Goal: Find specific page/section: Find specific page/section

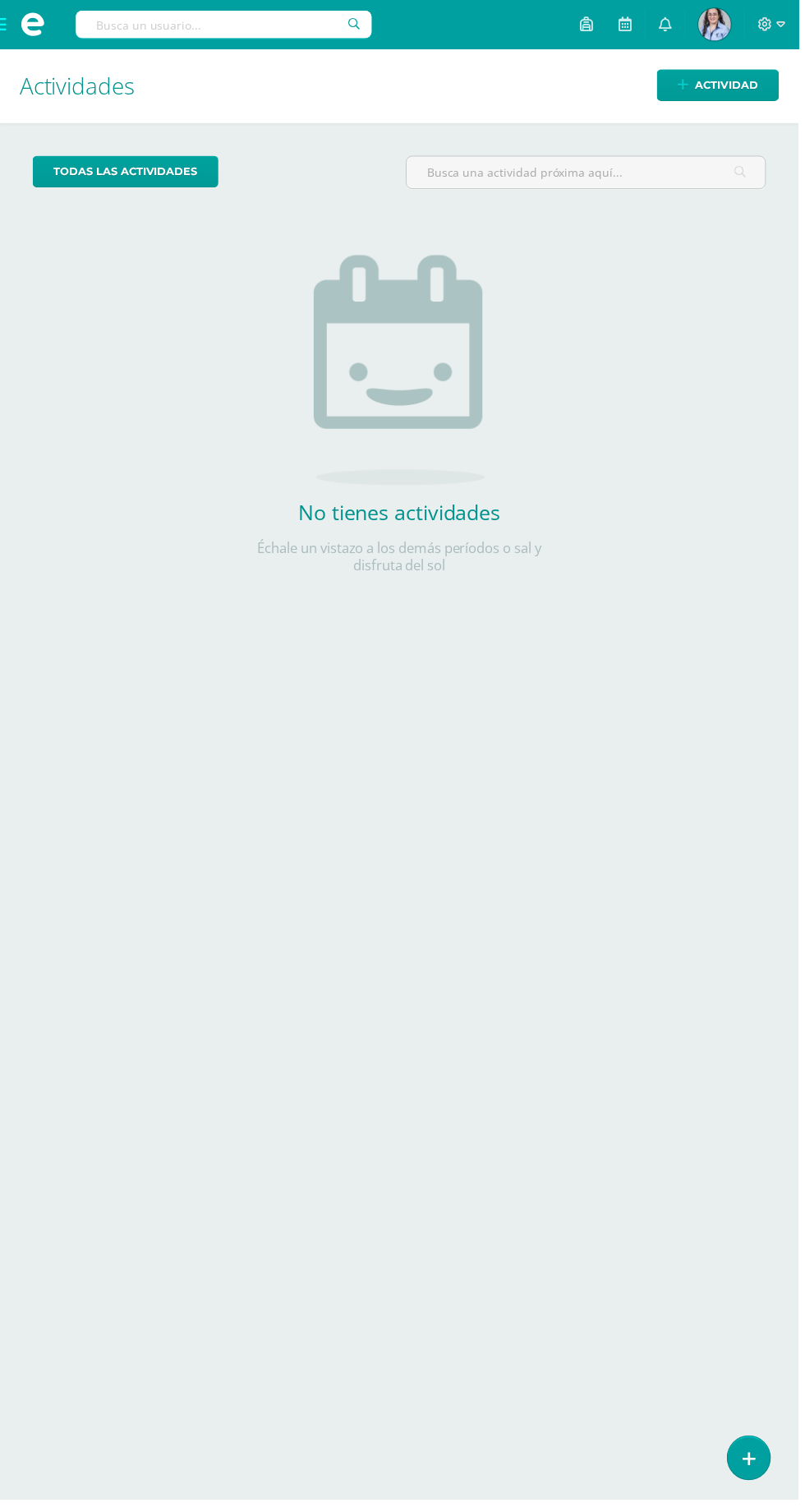
click at [11, 48] on span at bounding box center [33, 24] width 66 height 50
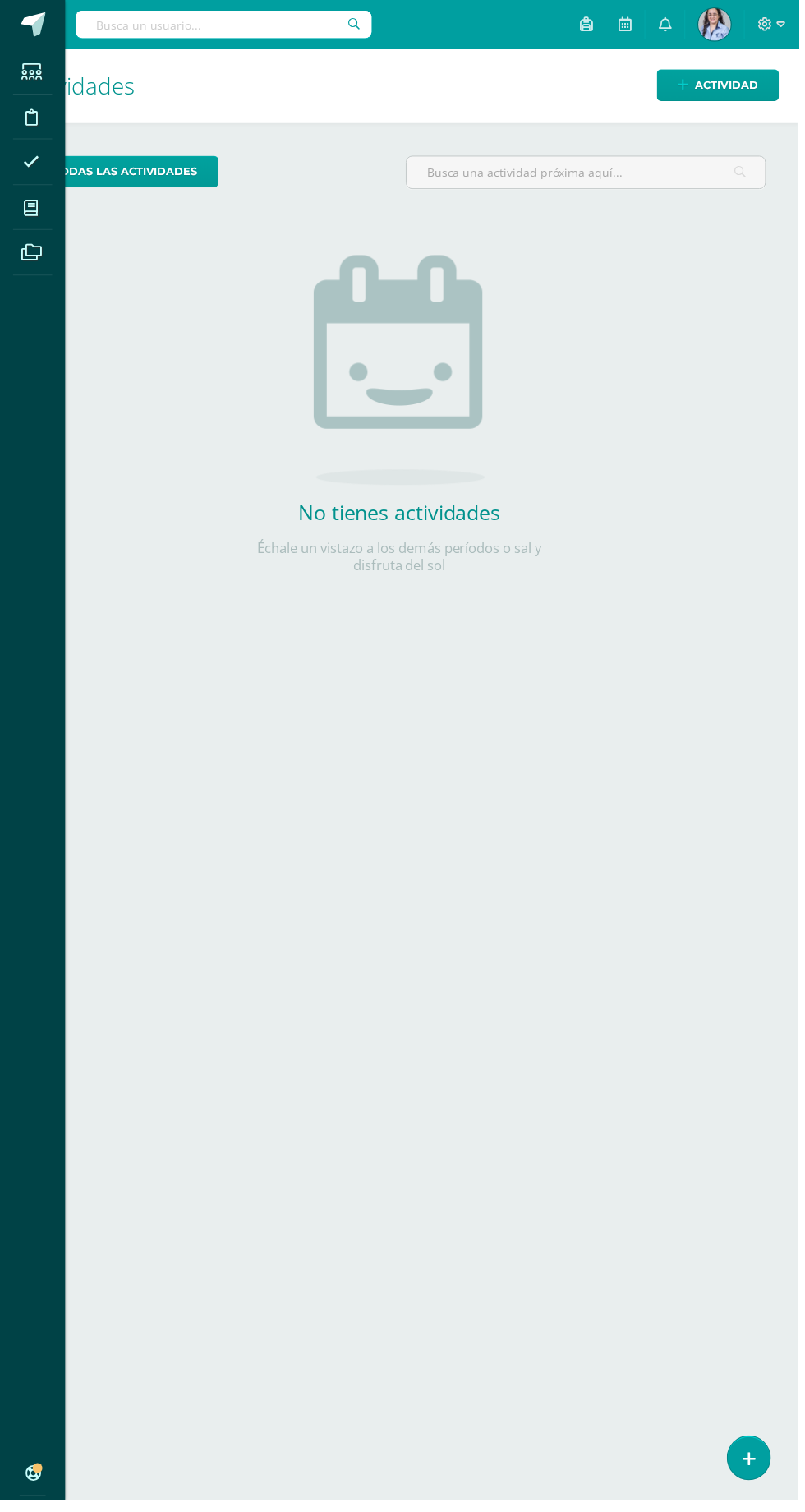
click at [31, 210] on icon at bounding box center [31, 210] width 15 height 17
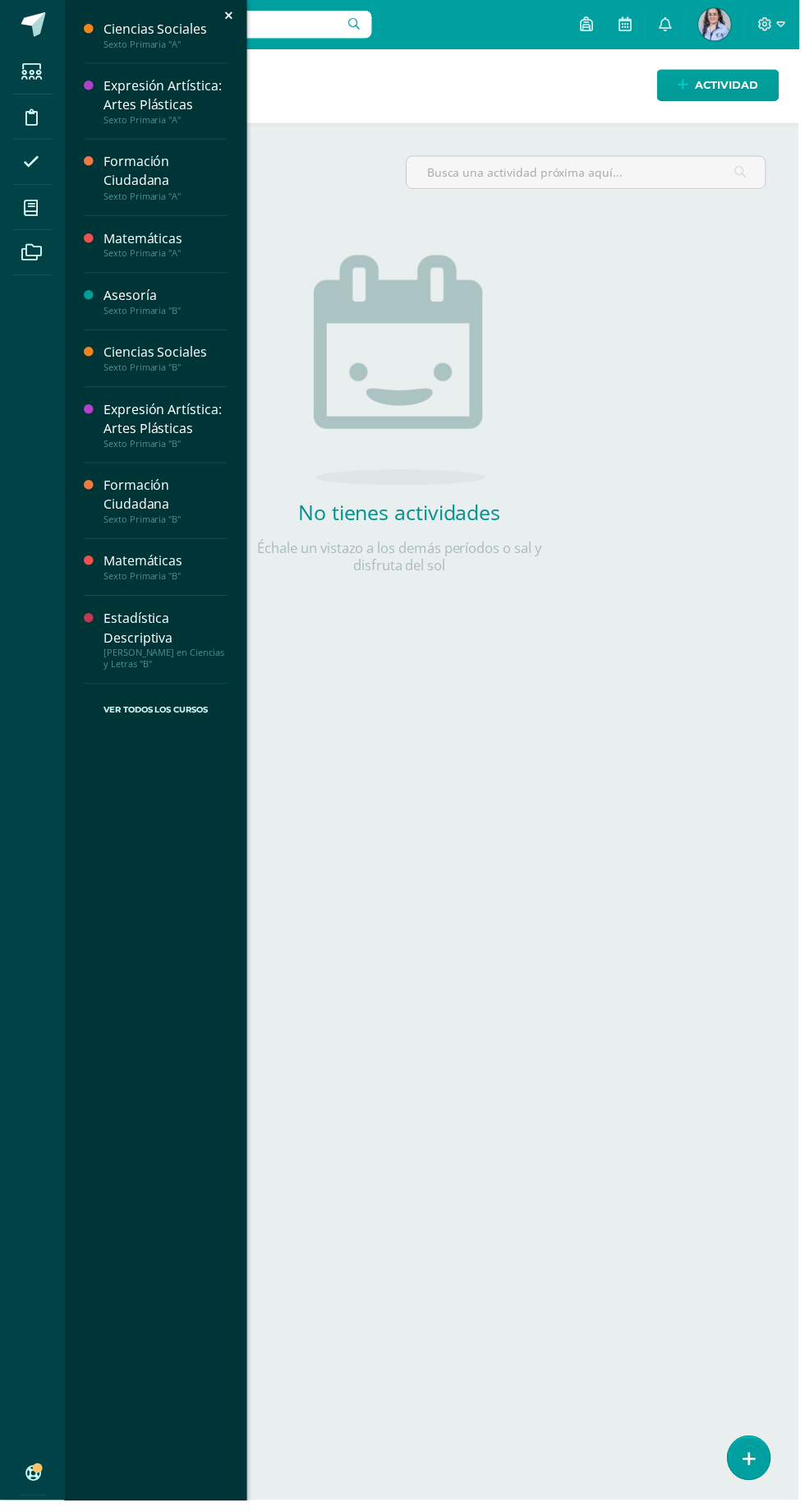
click at [156, 500] on div "Formación Ciudadana" at bounding box center [167, 499] width 124 height 37
click at [159, 589] on span "Estudiantes" at bounding box center [157, 583] width 65 height 16
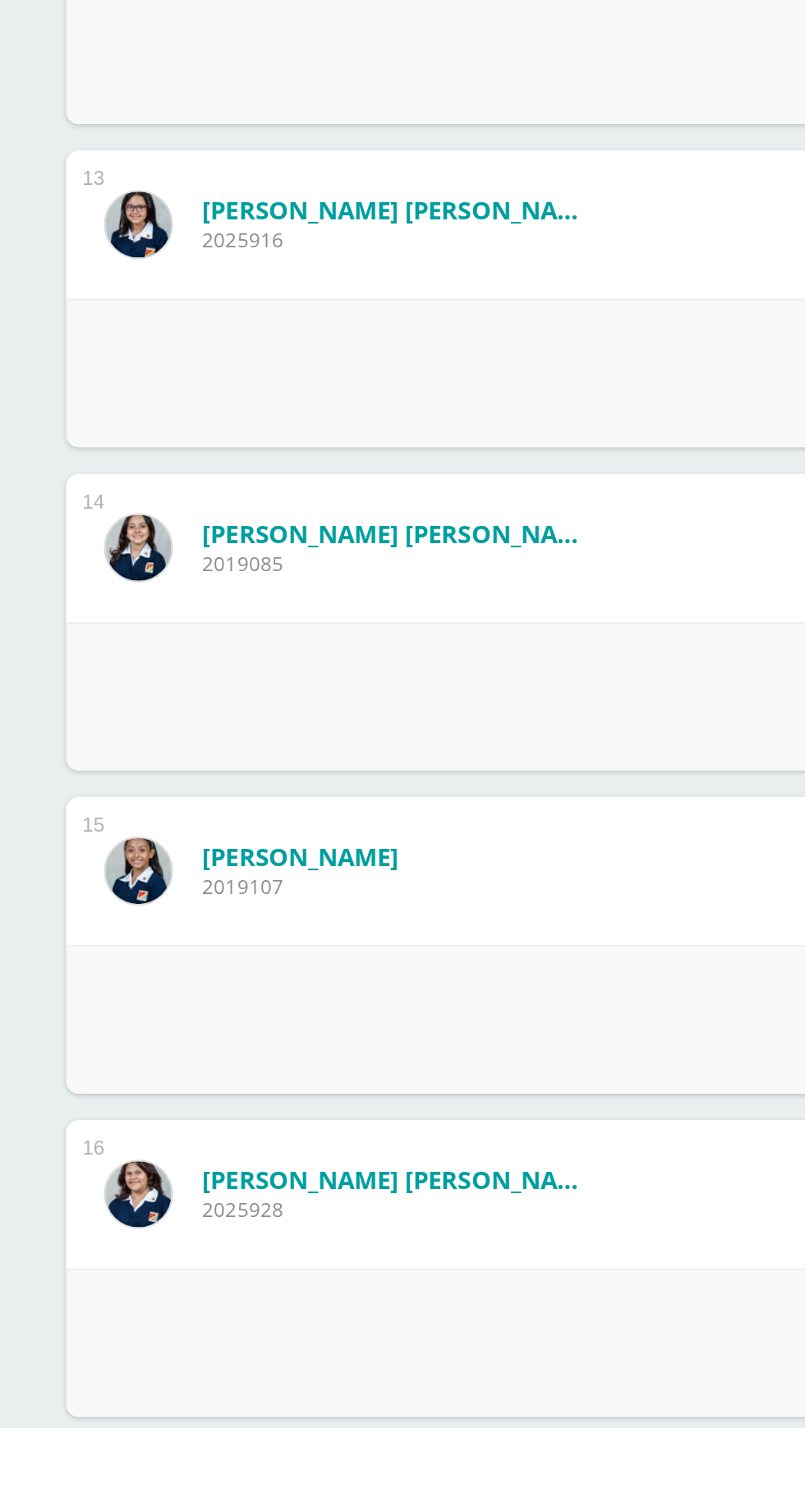
scroll to position [1415, 0]
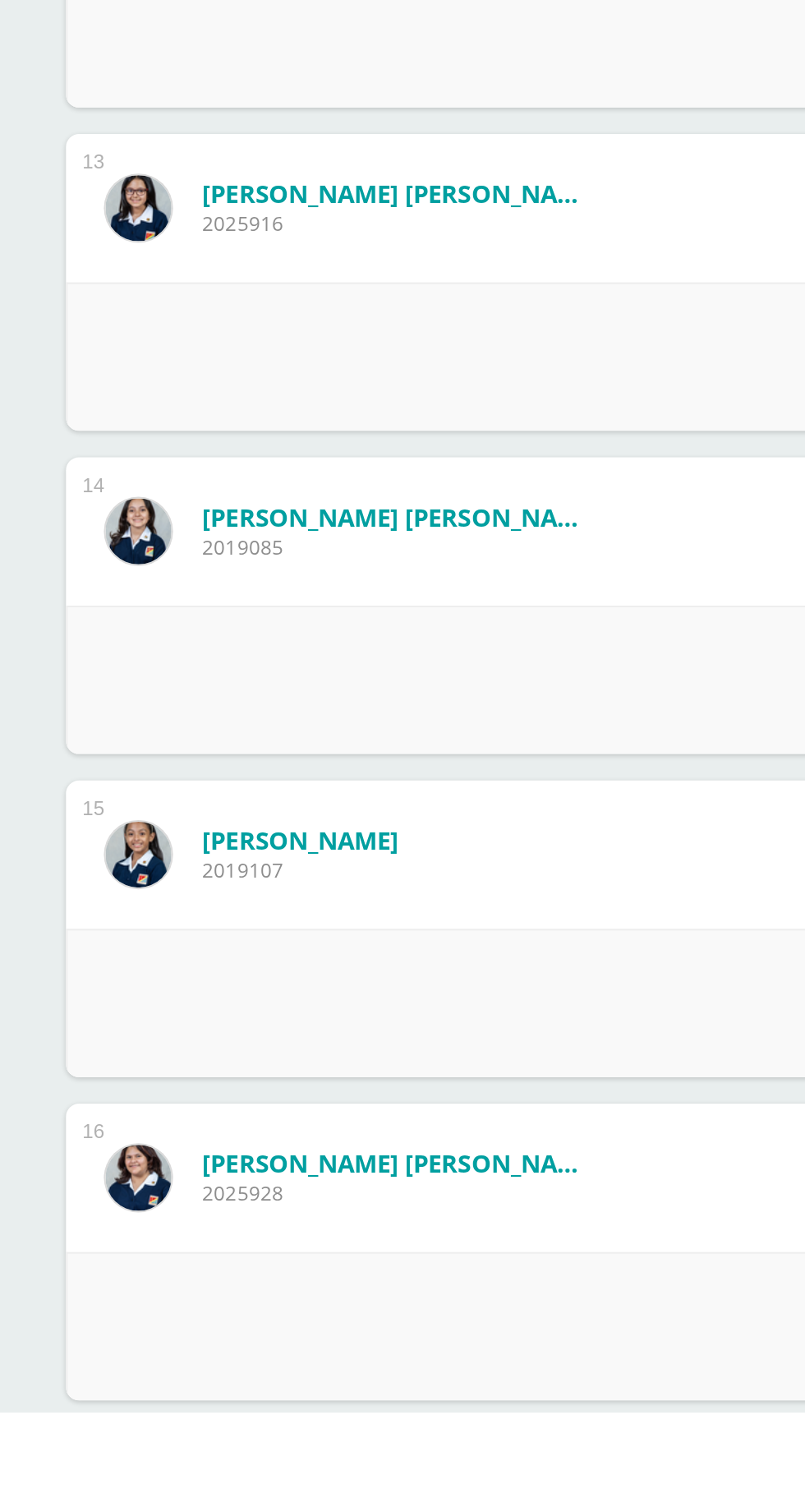
click at [227, 1350] on div "1 Alvarado Morales, Amanda Gabriela Valentina 2019093 Punteo actual: 82.29 Acti…" at bounding box center [402, 546] width 739 height 3207
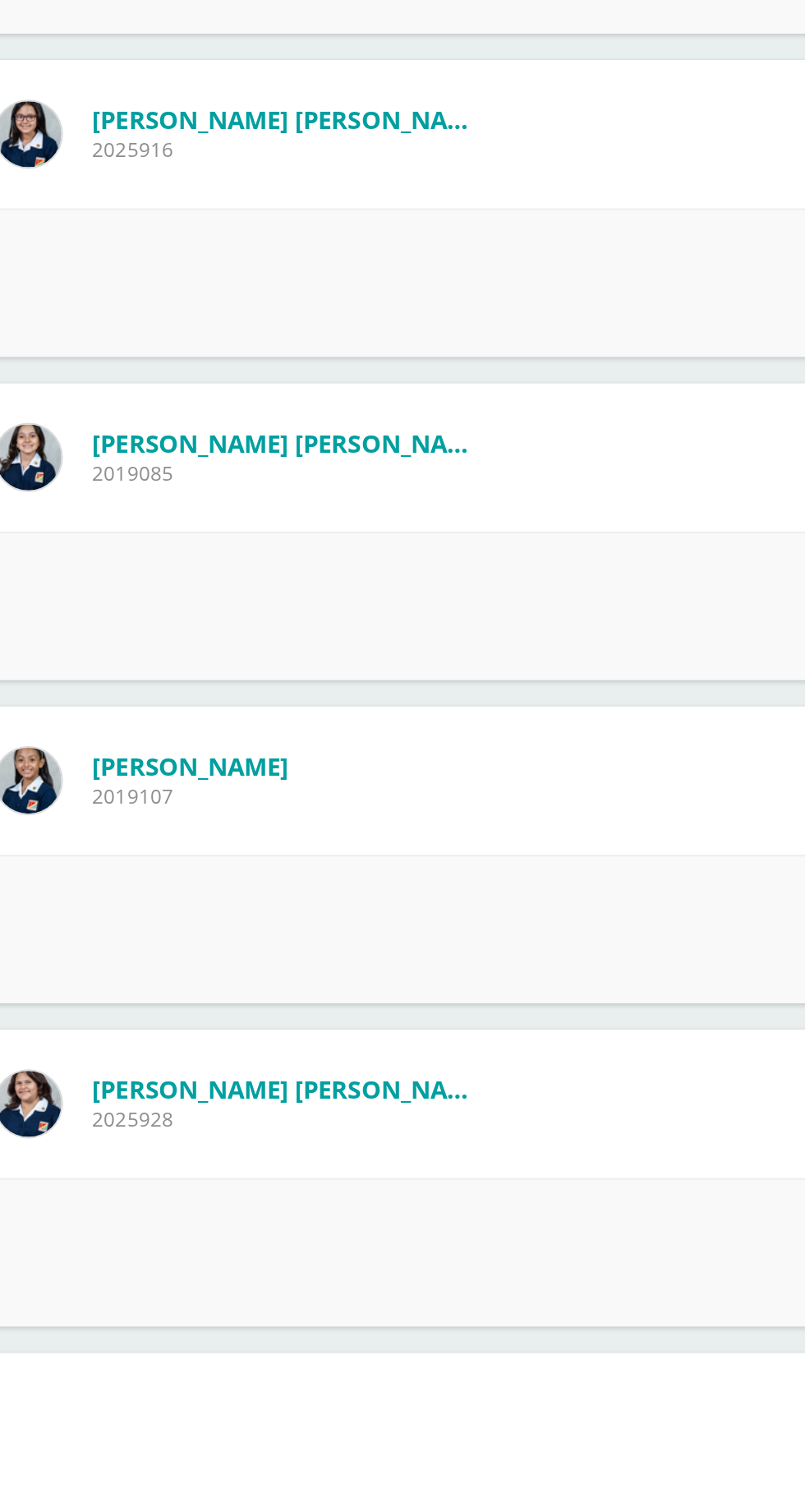
click at [236, 1377] on link "Paredes Villatoro, Katherine Ivanna" at bounding box center [199, 1374] width 198 height 17
